Goal: Check status: Check status

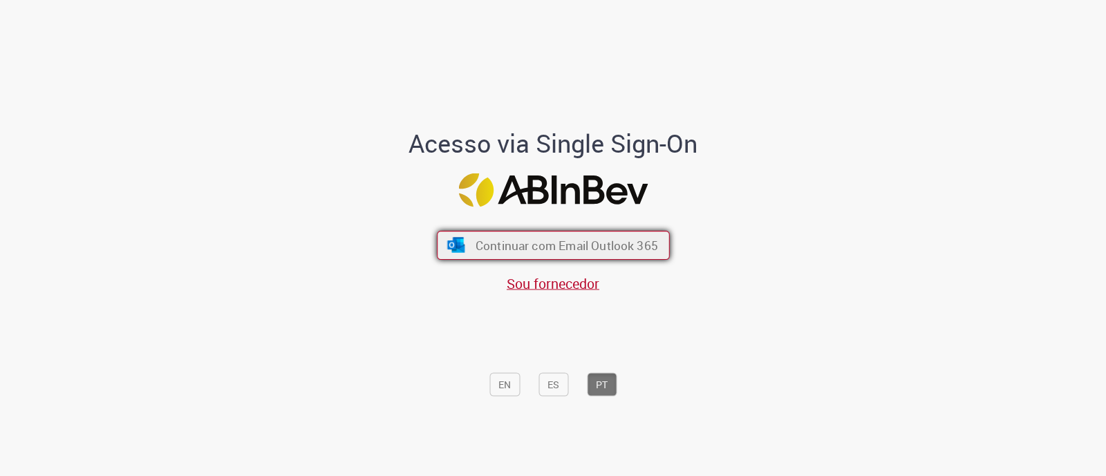
click at [616, 234] on button "Continuar com Email Outlook 365" at bounding box center [553, 245] width 233 height 29
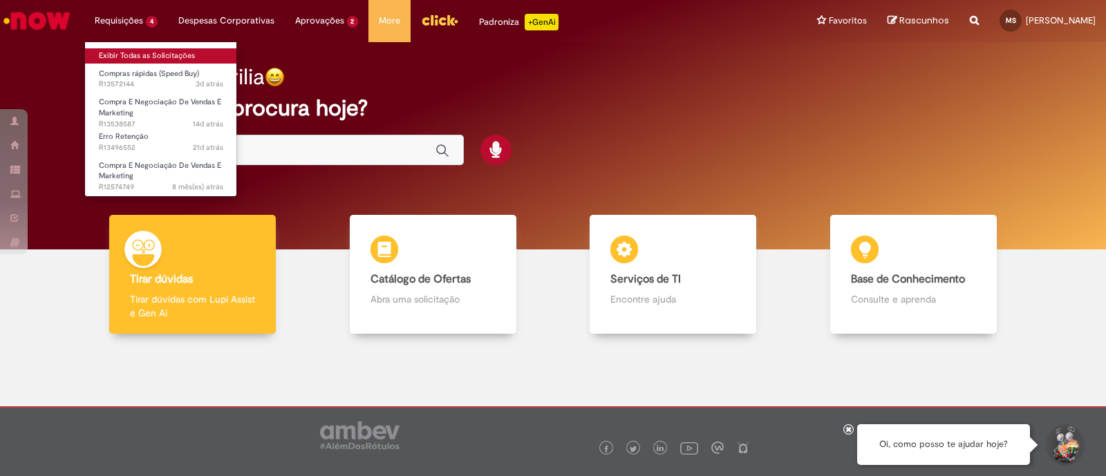
click at [155, 64] on li "Compras rápidas (Speed Buy) 3d atrás 3 dias atrás R13572144" at bounding box center [161, 78] width 152 height 28
click at [156, 57] on link "Exibir Todas as Solicitações" at bounding box center [161, 55] width 152 height 15
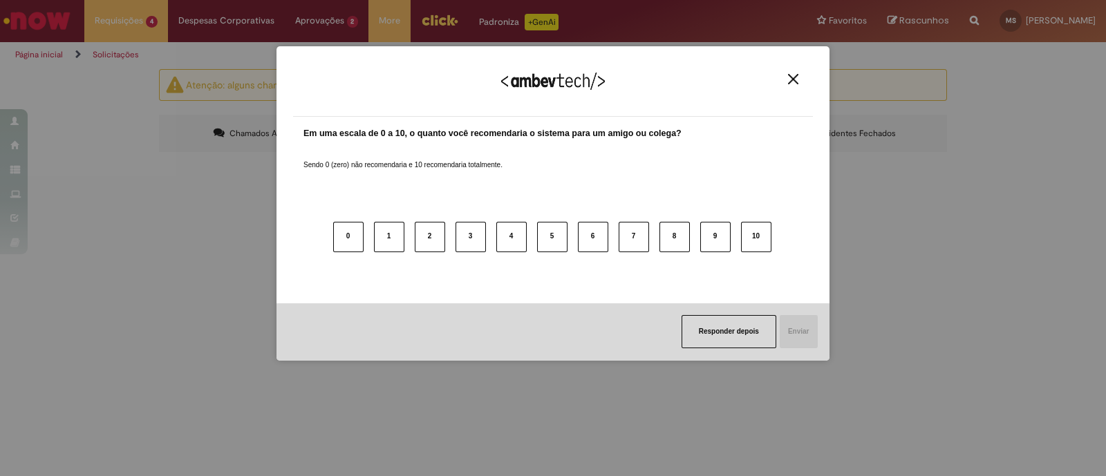
click at [789, 73] on div "Agradecemos seu feedback!" at bounding box center [553, 90] width 520 height 54
click at [784, 81] on button "Close" at bounding box center [793, 79] width 19 height 12
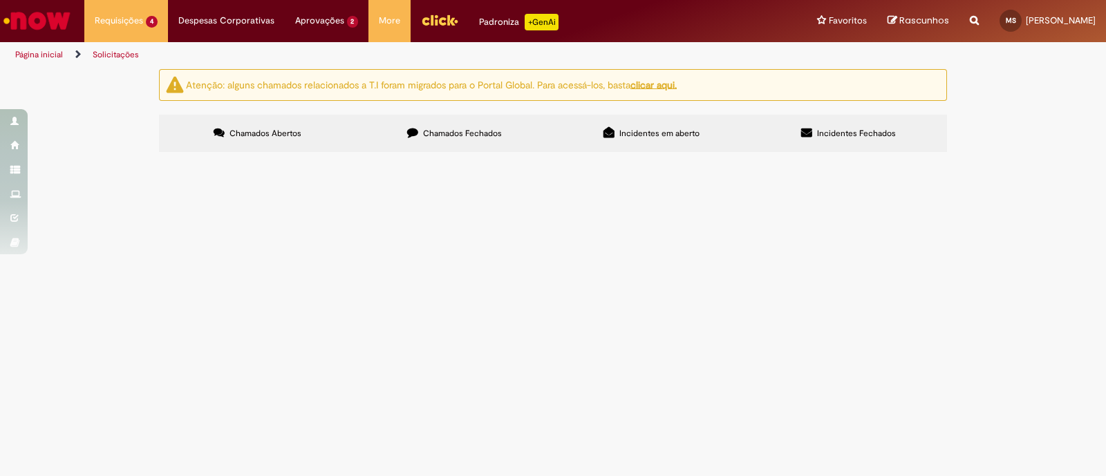
click at [0, 0] on span "Oii, tudo bem? Abertura de pedido para criação de identidade visual campanha ch…" at bounding box center [0, 0] width 0 height 0
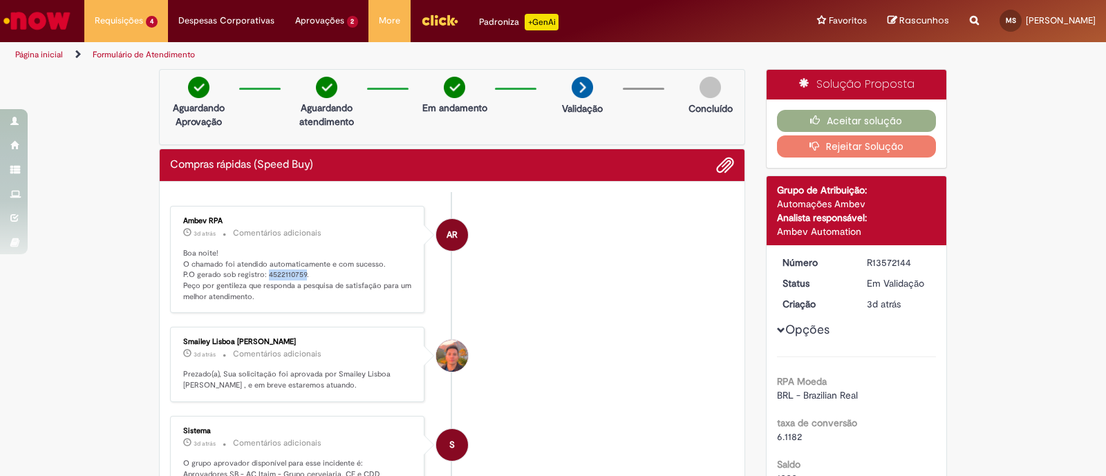
drag, startPoint x: 296, startPoint y: 191, endPoint x: 259, endPoint y: 274, distance: 90.7
click at [259, 274] on p "Boa noite! O chamado foi atendido automaticamente e com sucesso. P.O gerado sob…" at bounding box center [298, 275] width 230 height 55
copy p "4522110759"
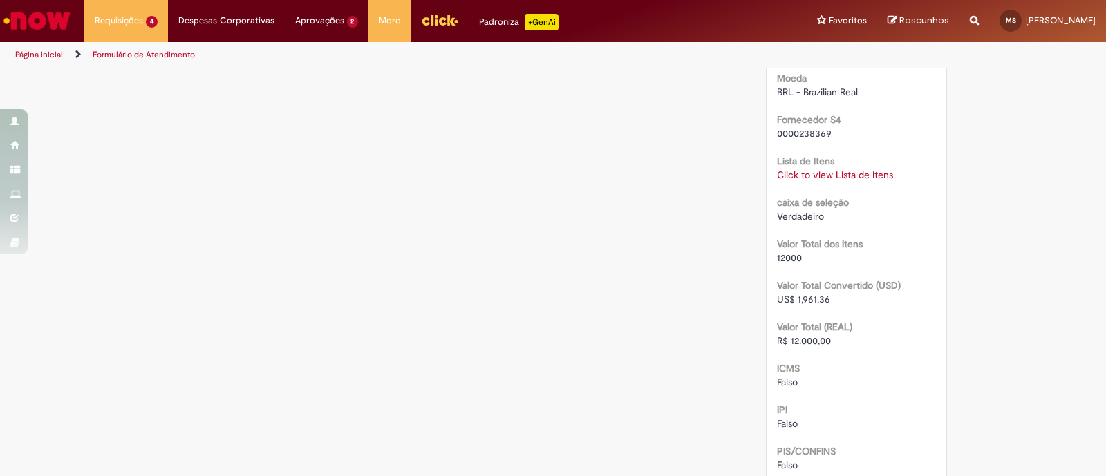
scroll to position [1381, 0]
click at [809, 169] on link "Click to view Lista de Itens" at bounding box center [835, 175] width 116 height 12
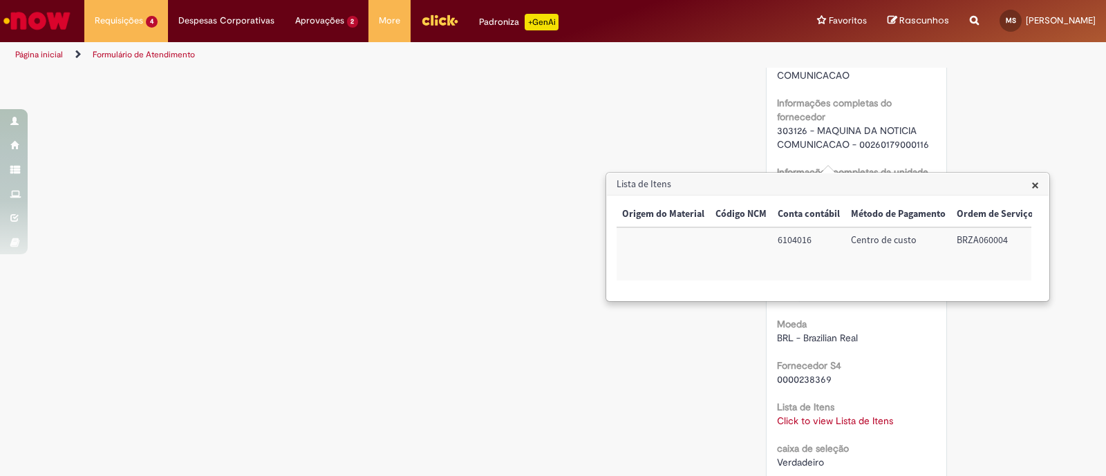
scroll to position [777, 0]
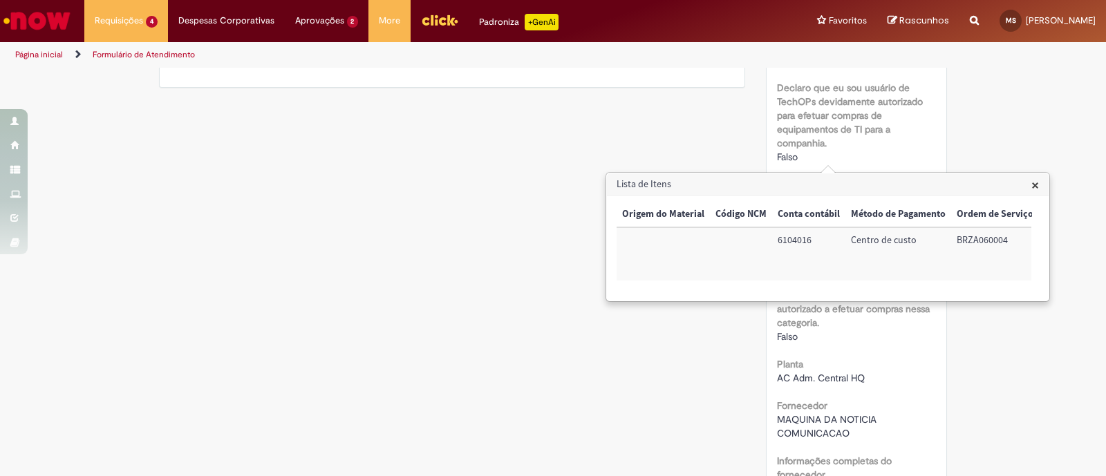
click at [1037, 189] on span "×" at bounding box center [1035, 185] width 8 height 19
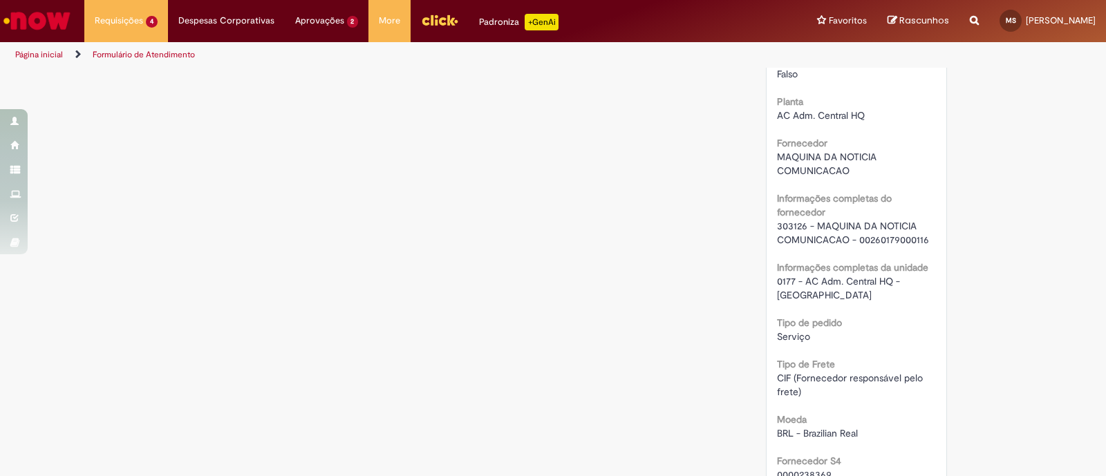
scroll to position [836, 0]
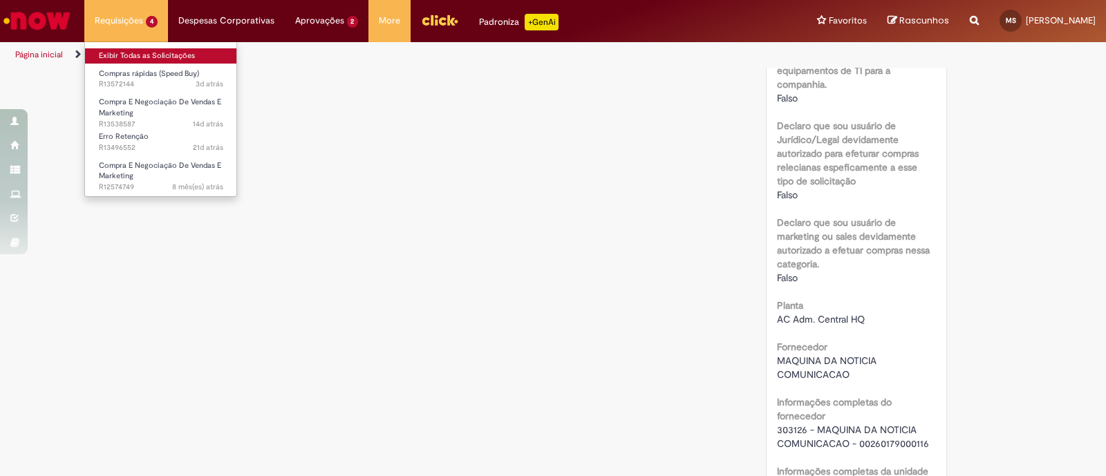
click at [139, 57] on link "Exibir Todas as Solicitações" at bounding box center [161, 55] width 152 height 15
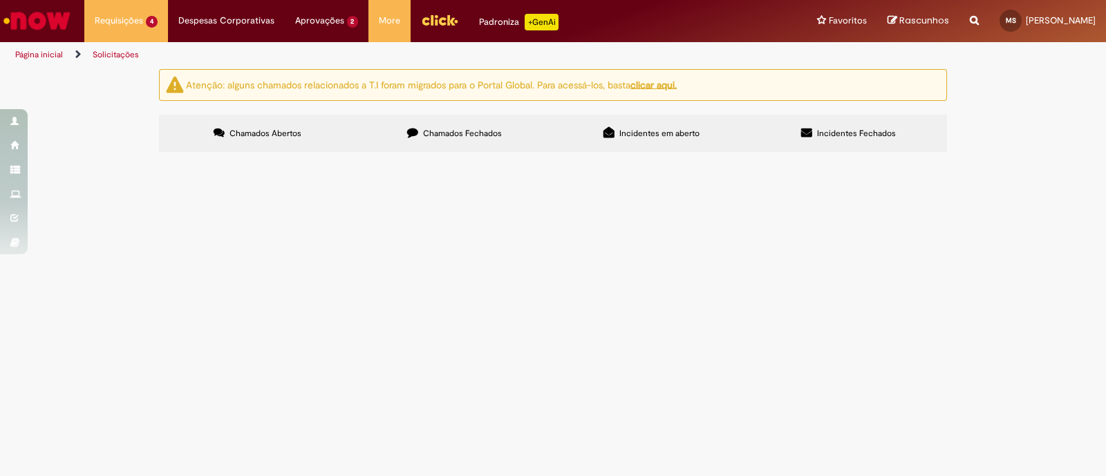
click at [509, 140] on label "Chamados Fechados" at bounding box center [454, 133] width 197 height 37
drag, startPoint x: 443, startPoint y: 224, endPoint x: 739, endPoint y: 243, distance: 297.1
click at [0, 0] on tr "R13308754 Compra E Negociação De Vendas E Marketing Olá, tudo bem? brindes para…" at bounding box center [0, 0] width 0 height 0
drag, startPoint x: 1044, startPoint y: 221, endPoint x: 916, endPoint y: 242, distance: 129.5
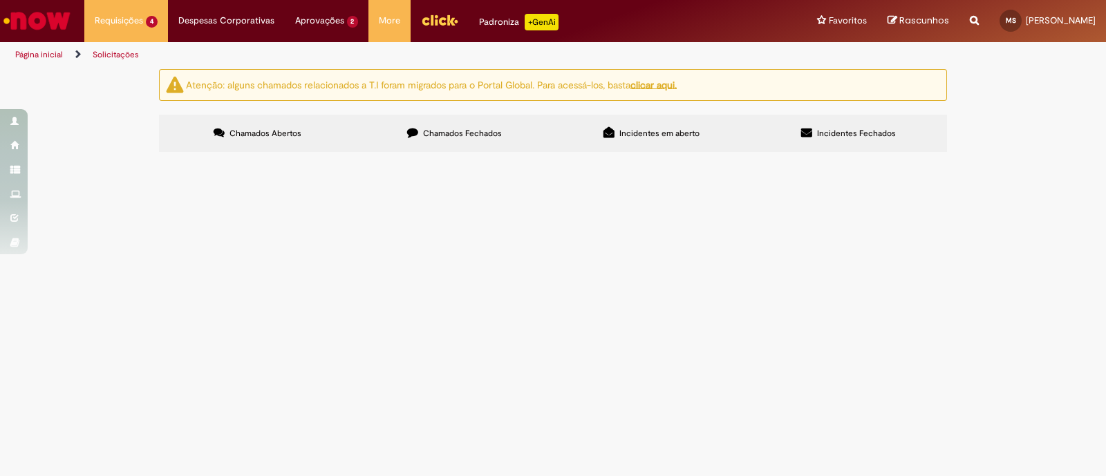
click at [1039, 156] on div "Atenção: alguns chamados relacionados a T.I foram migrados para o Portal Global…" at bounding box center [553, 112] width 1106 height 87
click at [0, 0] on link at bounding box center [0, 0] width 0 height 0
